Goal: Task Accomplishment & Management: Manage account settings

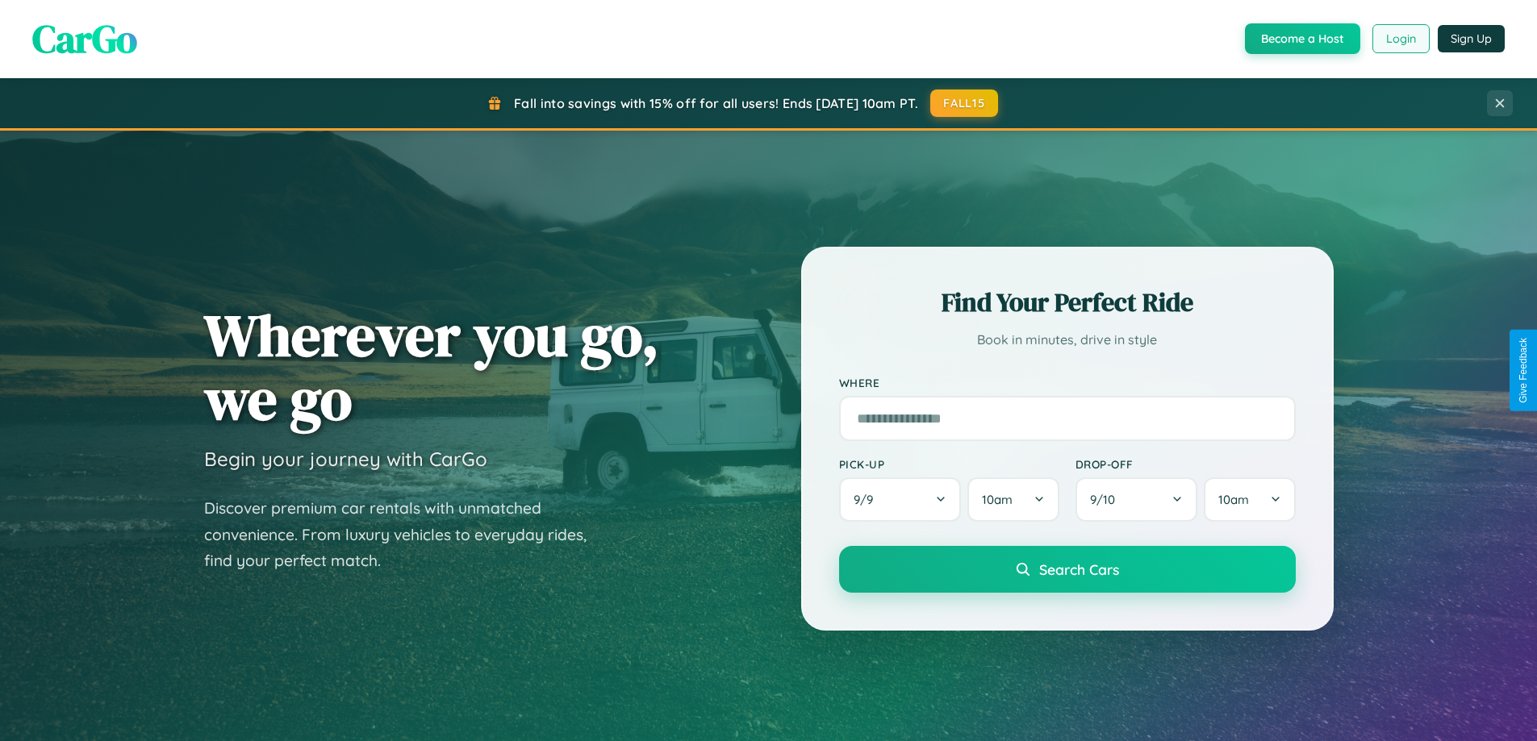
click at [1399, 39] on button "Login" at bounding box center [1400, 38] width 57 height 29
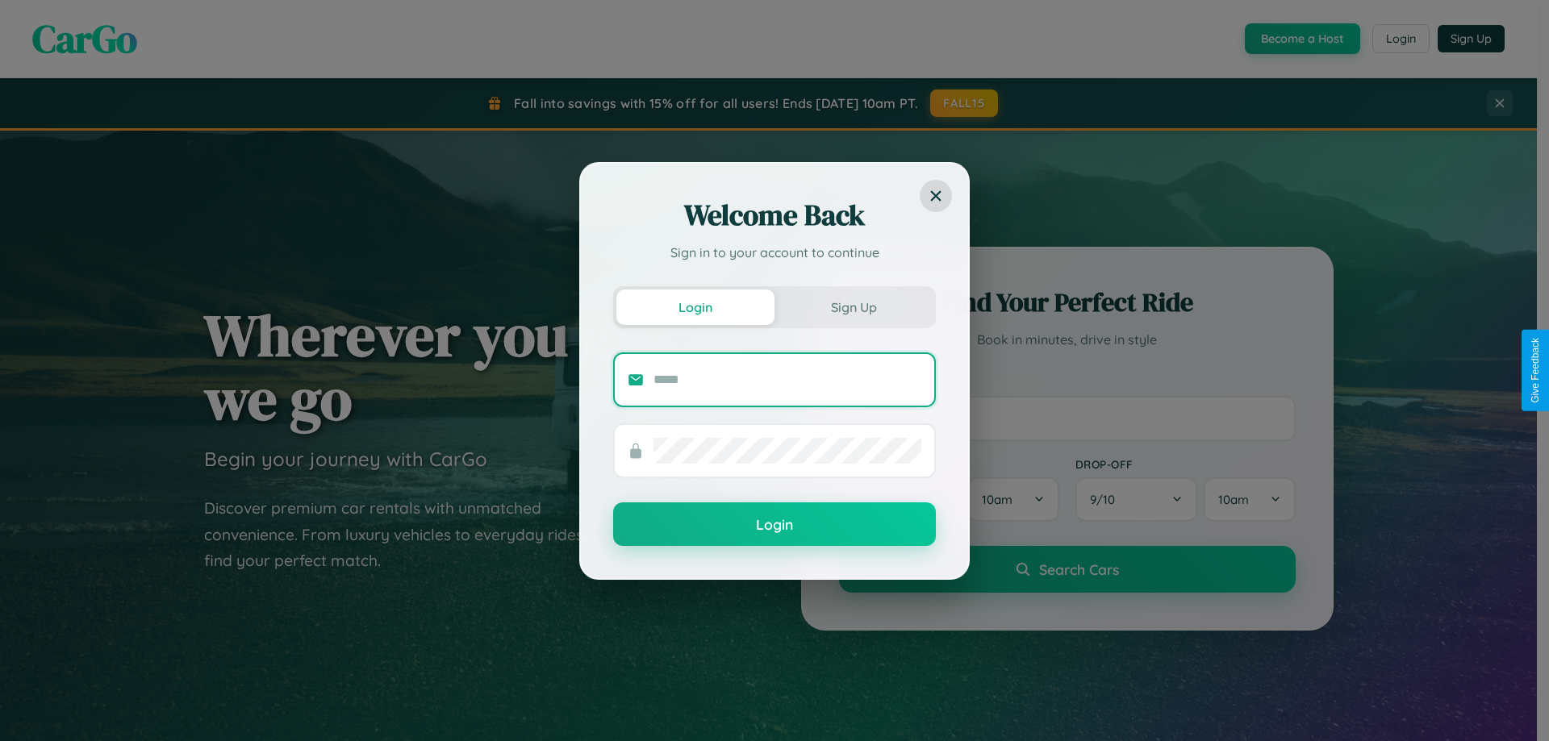
click at [787, 379] on input "text" at bounding box center [787, 380] width 268 height 26
type input "**********"
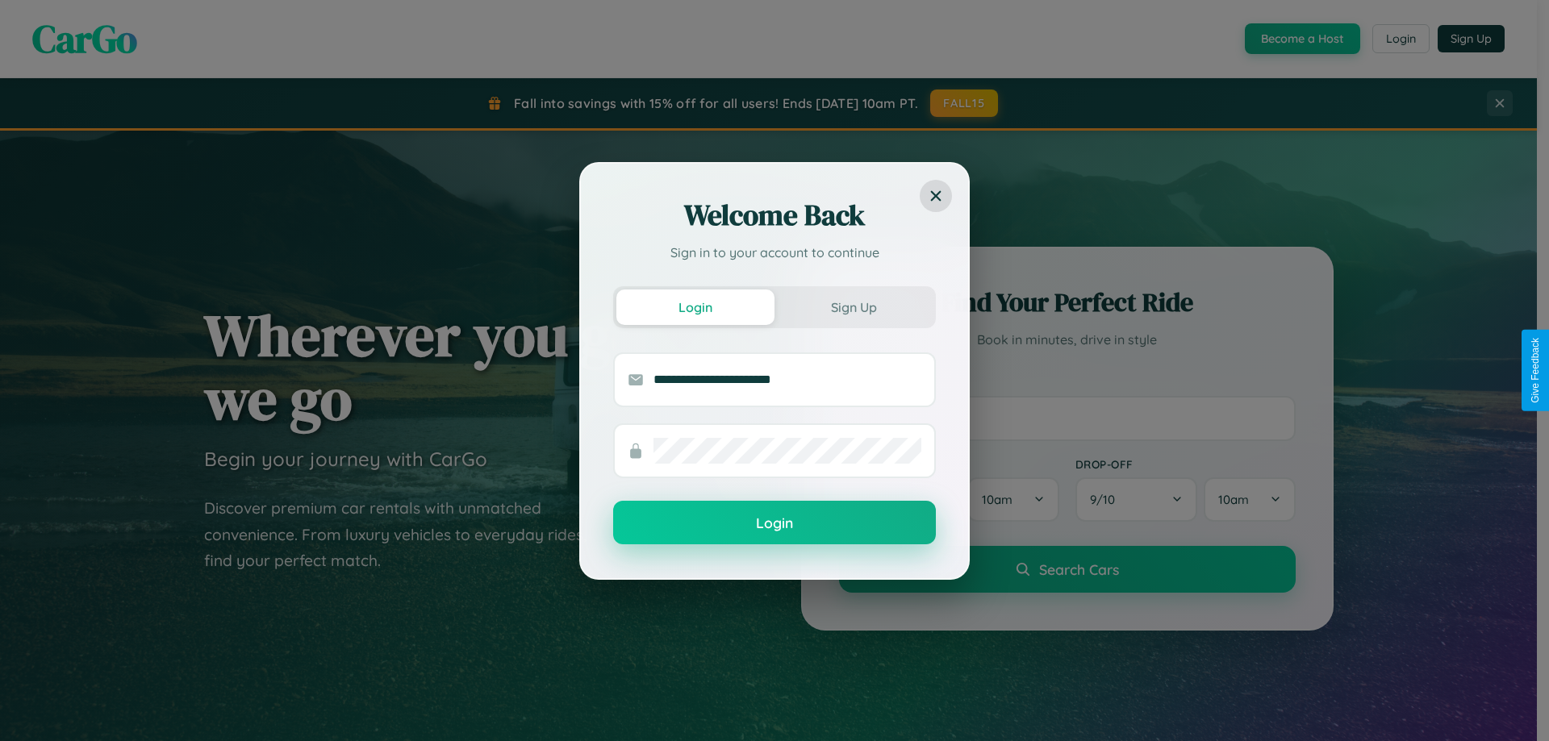
click at [774, 523] on button "Login" at bounding box center [774, 523] width 323 height 44
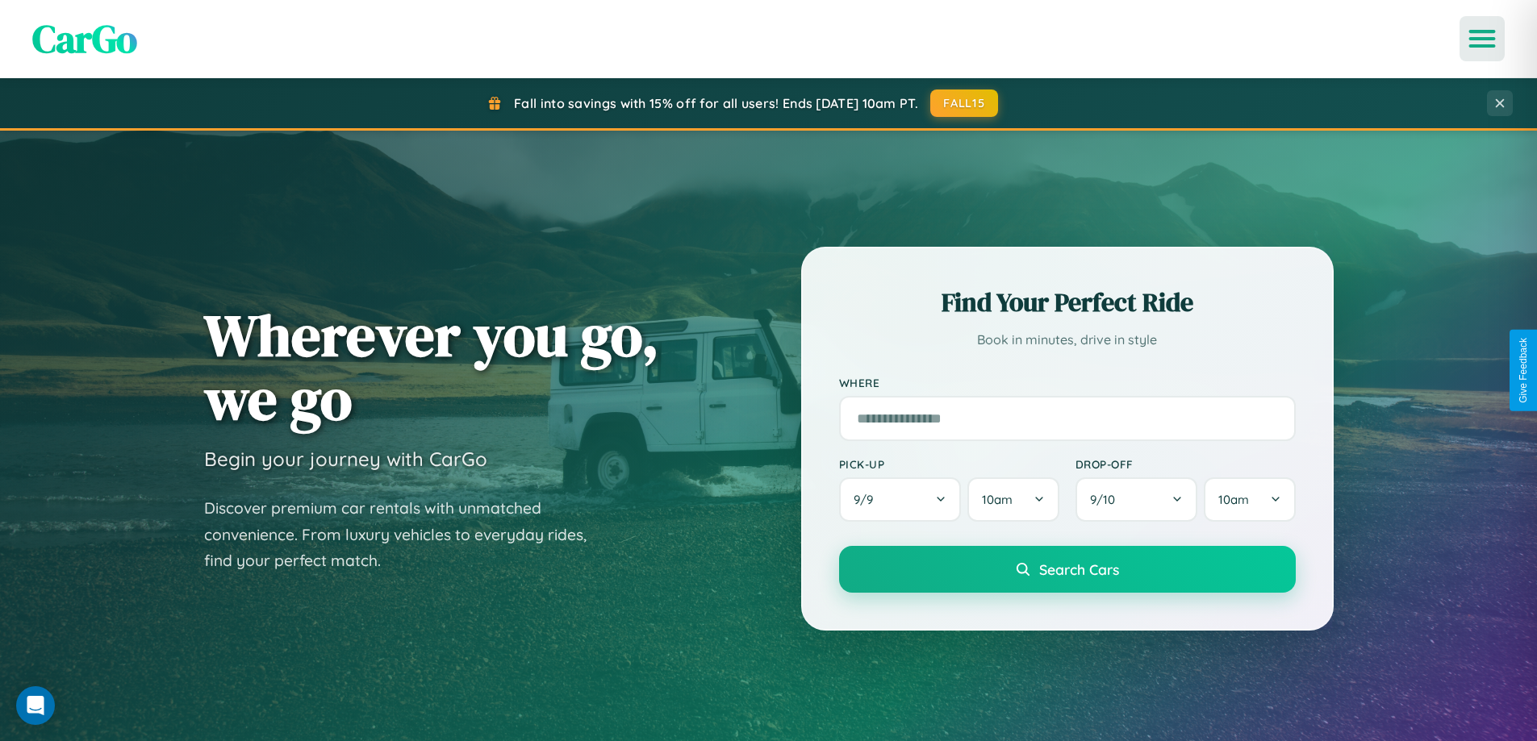
click at [1482, 39] on icon "Open menu" at bounding box center [1481, 38] width 23 height 15
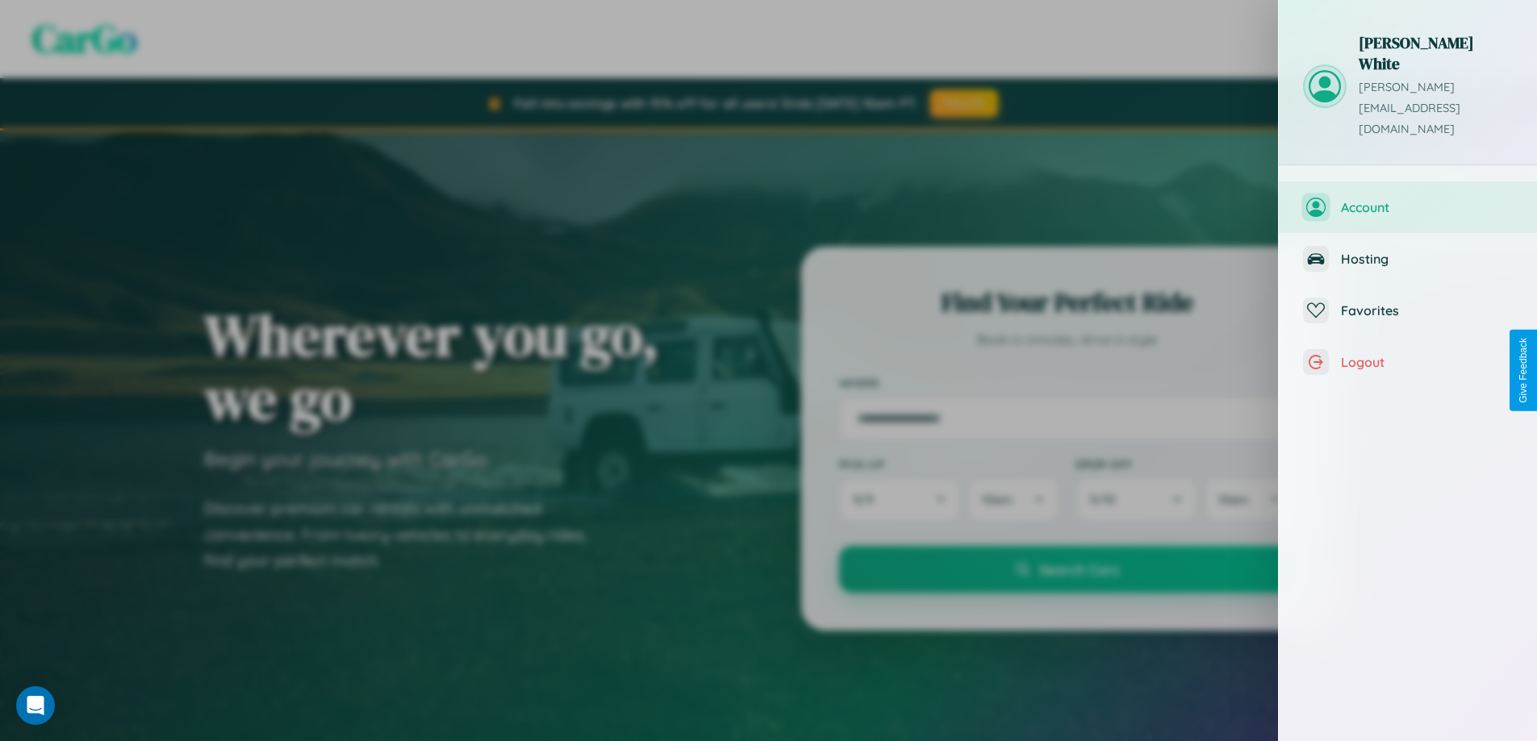
click at [1408, 199] on span "Account" at bounding box center [1427, 207] width 172 height 16
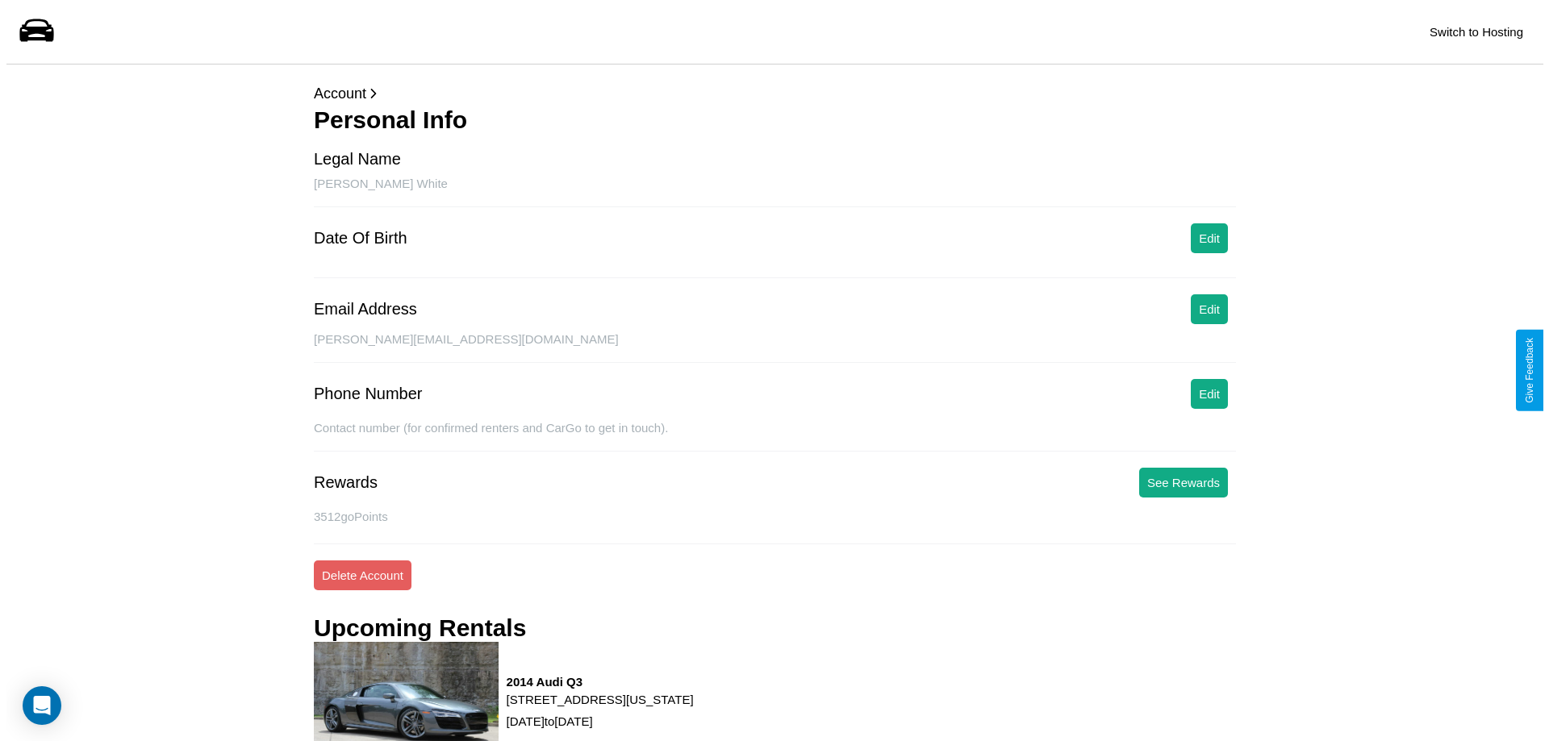
scroll to position [205, 0]
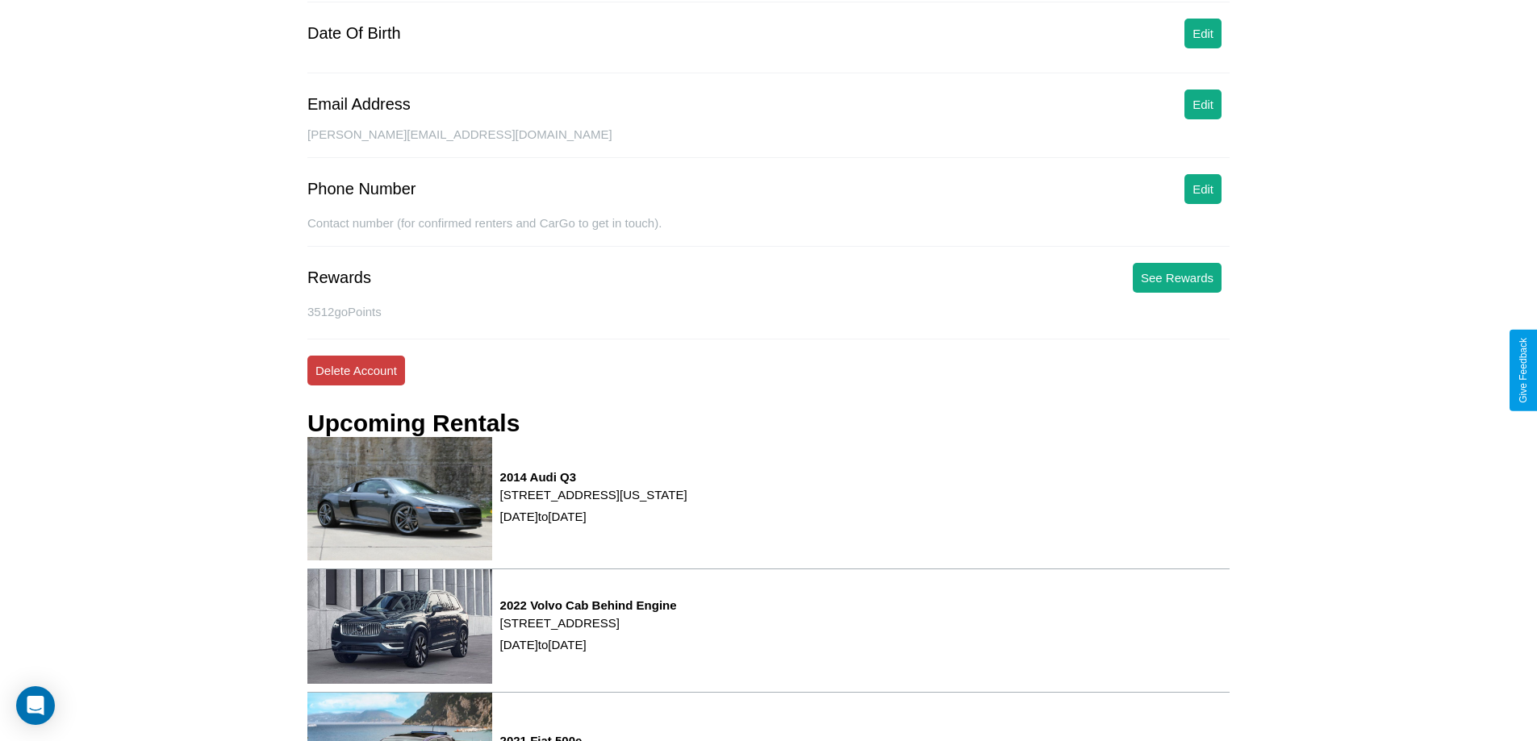
click at [356, 370] on button "Delete Account" at bounding box center [356, 371] width 98 height 30
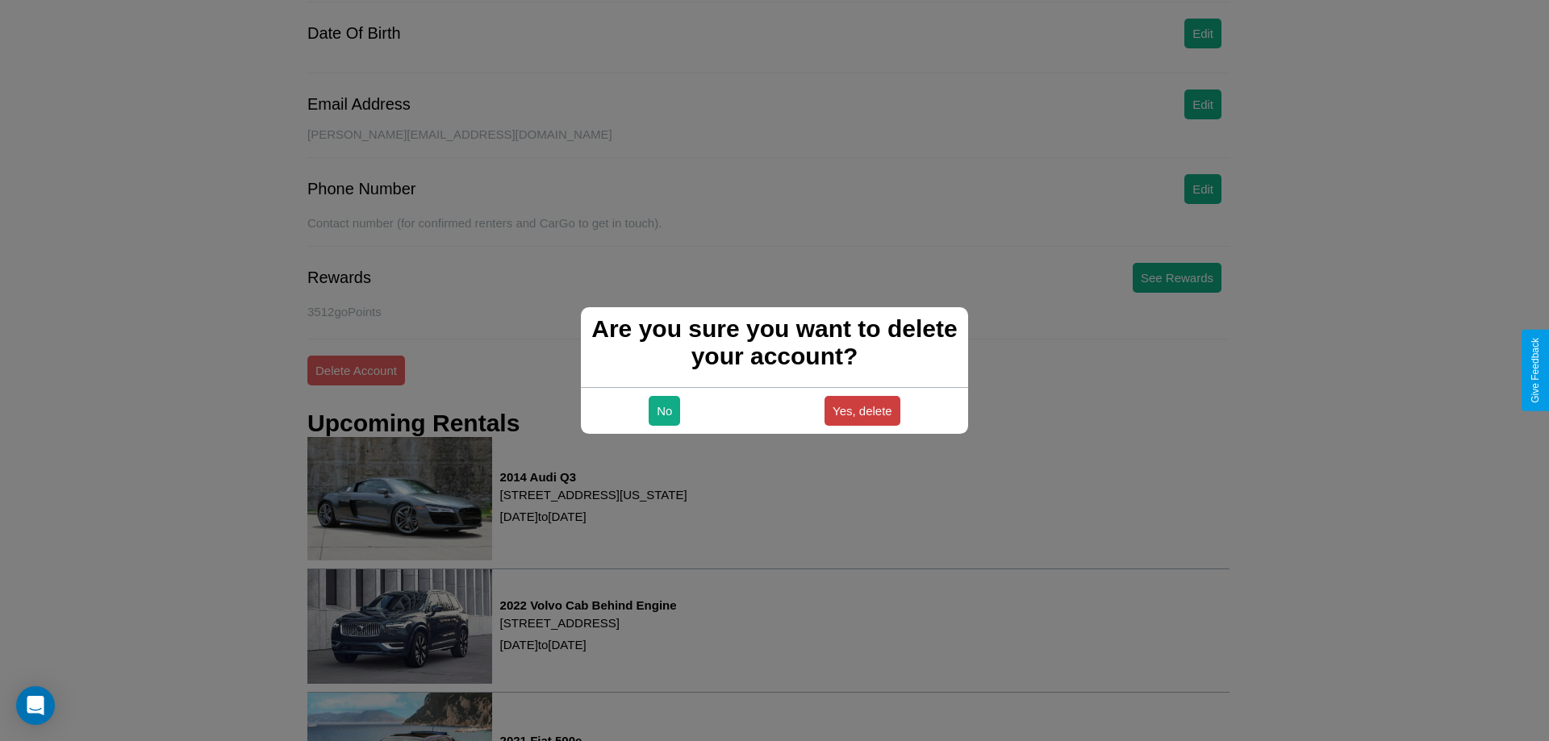
click at [861, 411] on button "Yes, delete" at bounding box center [862, 411] width 76 height 30
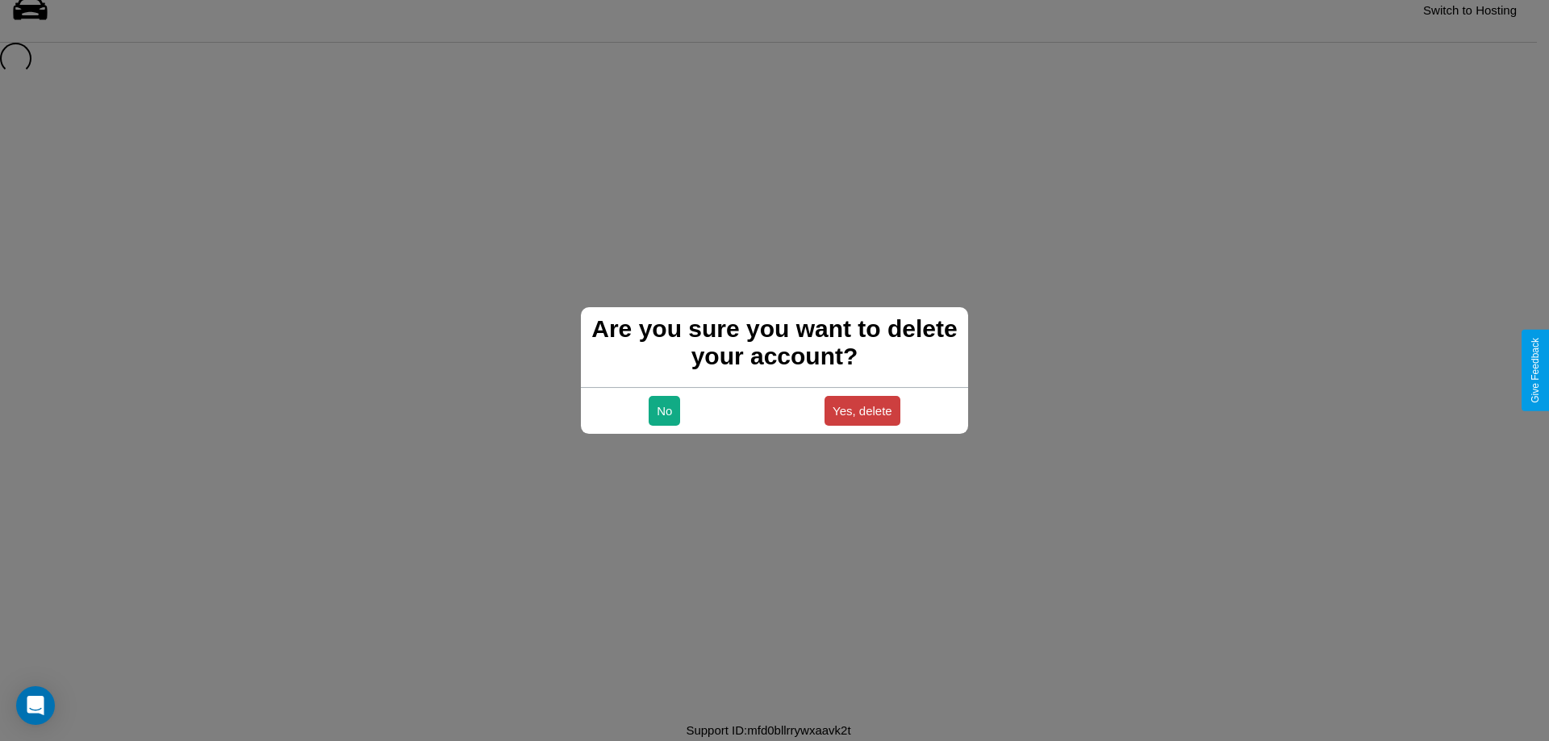
scroll to position [22, 0]
